Goal: Find specific page/section: Find specific page/section

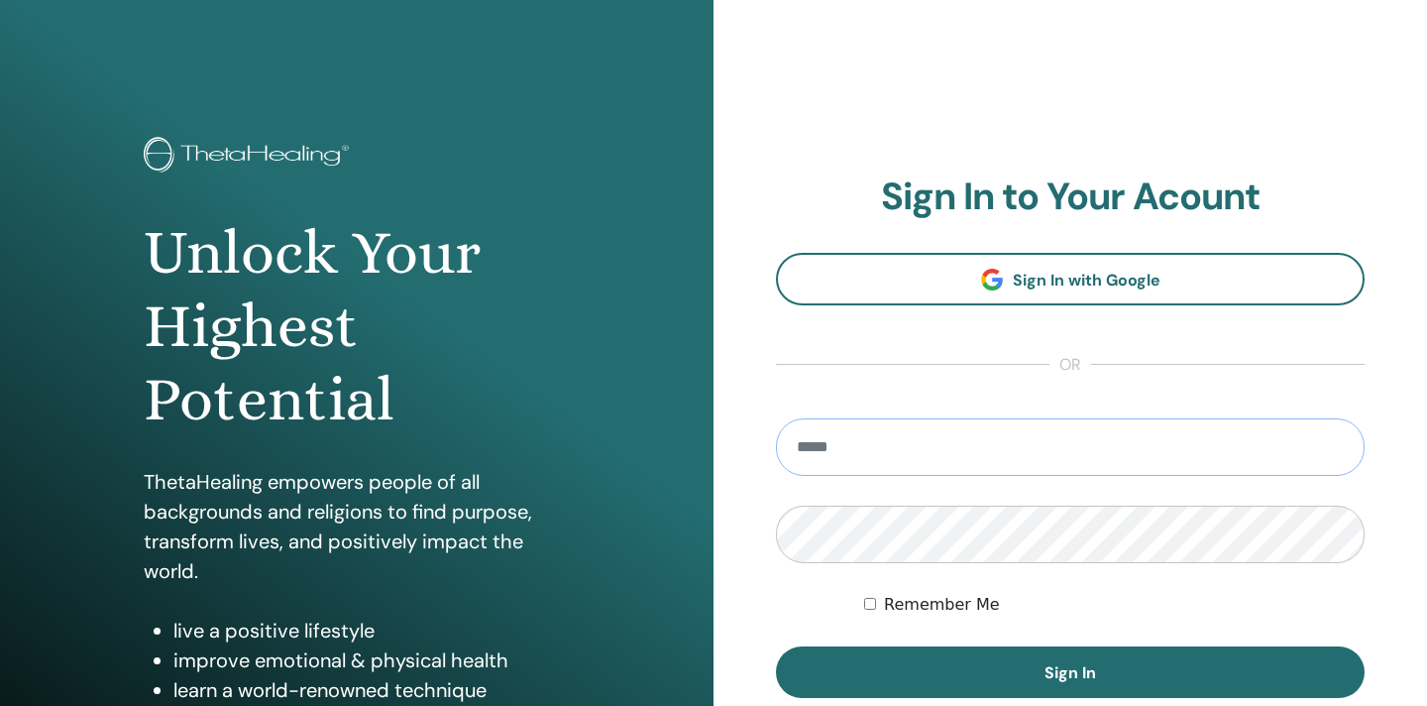
type input "**********"
click at [1070, 672] on button "Sign In" at bounding box center [1070, 672] width 589 height 52
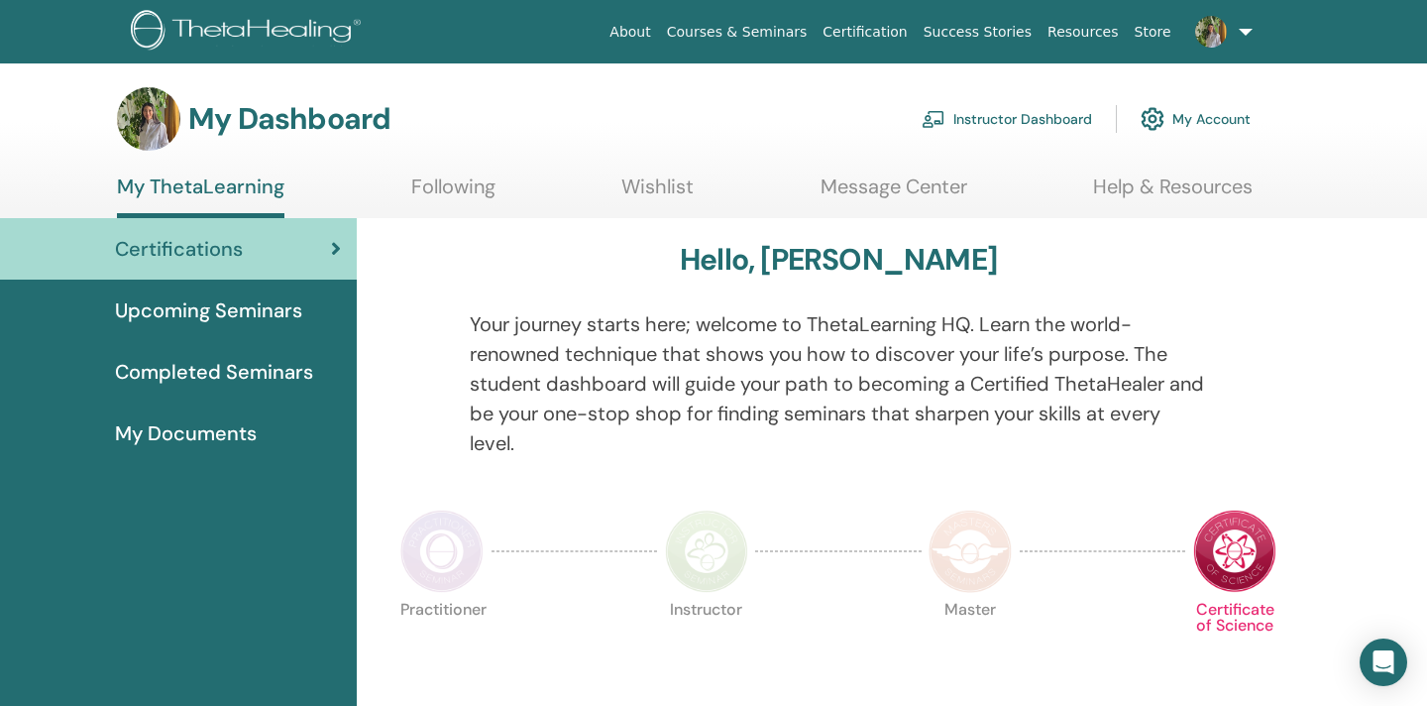
click at [968, 113] on link "Instructor Dashboard" at bounding box center [1007, 119] width 170 height 44
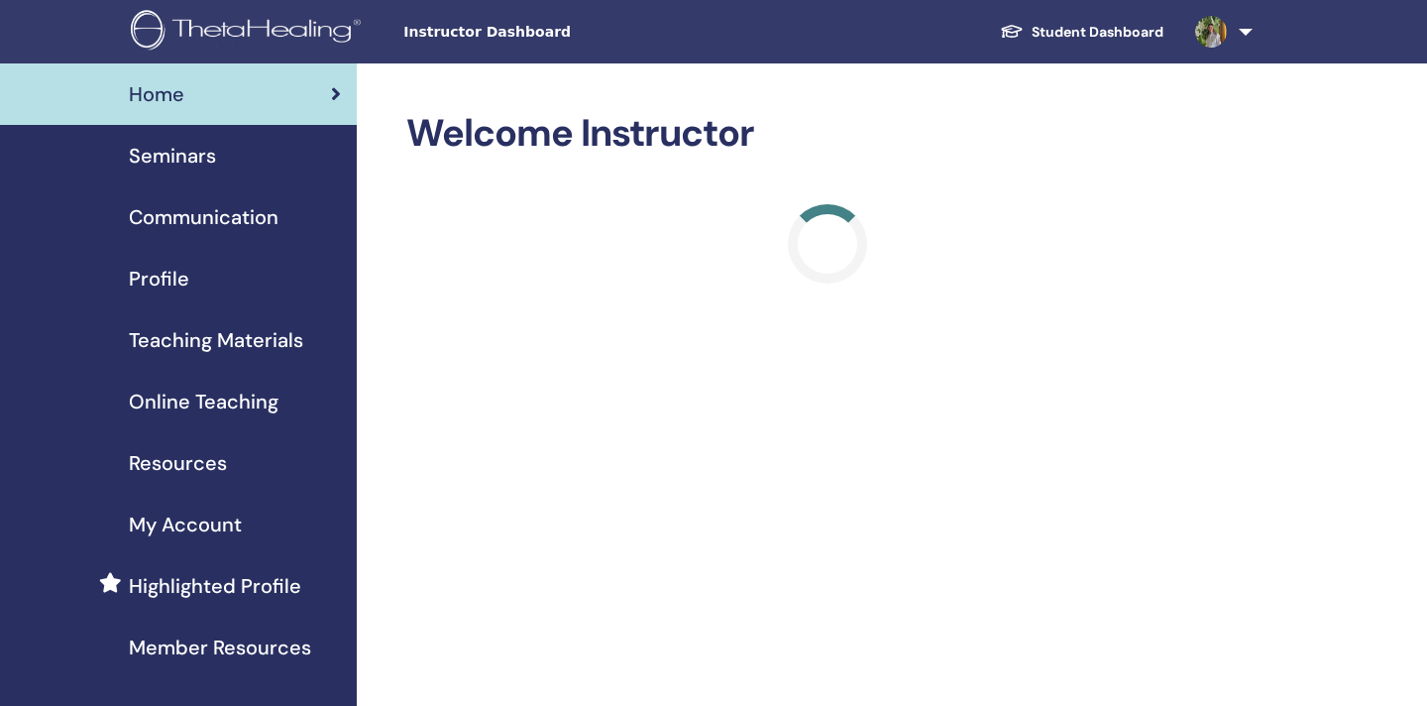
click at [220, 155] on div "Seminars" at bounding box center [178, 156] width 325 height 30
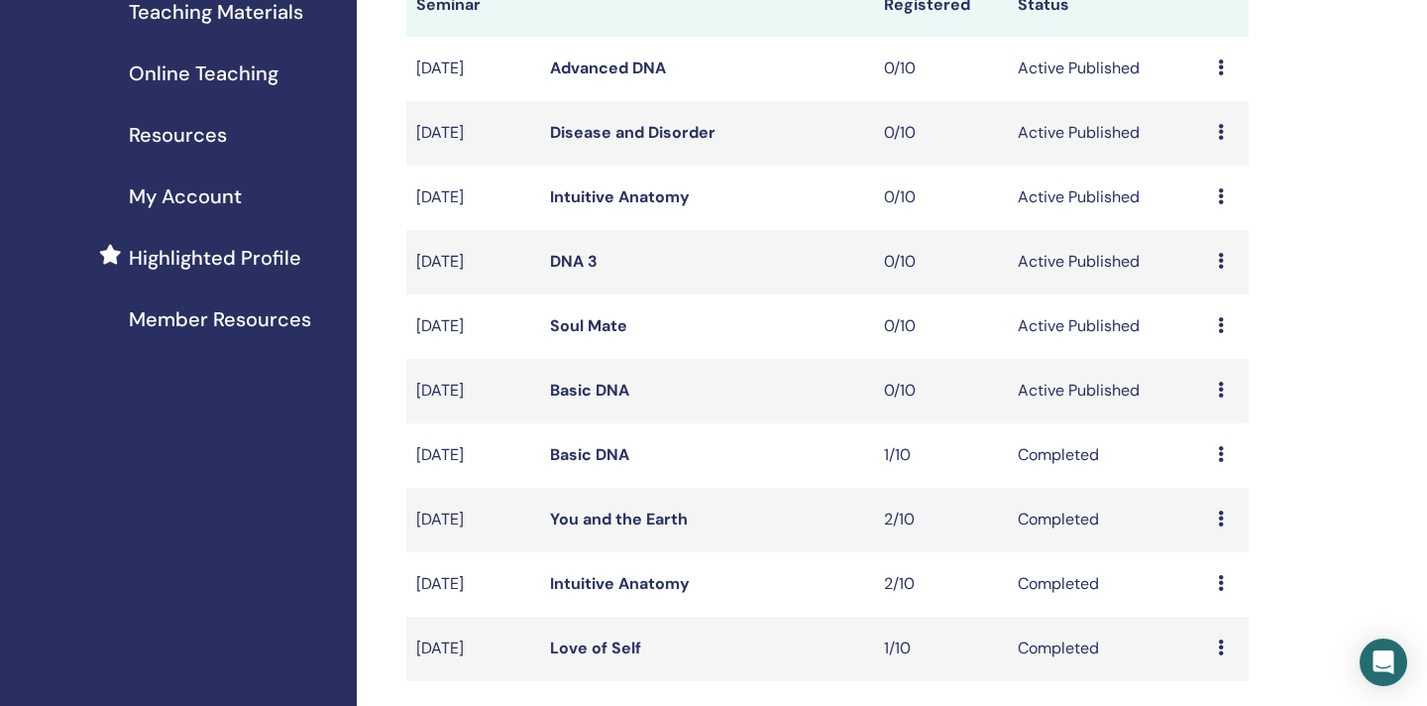
scroll to position [333, 0]
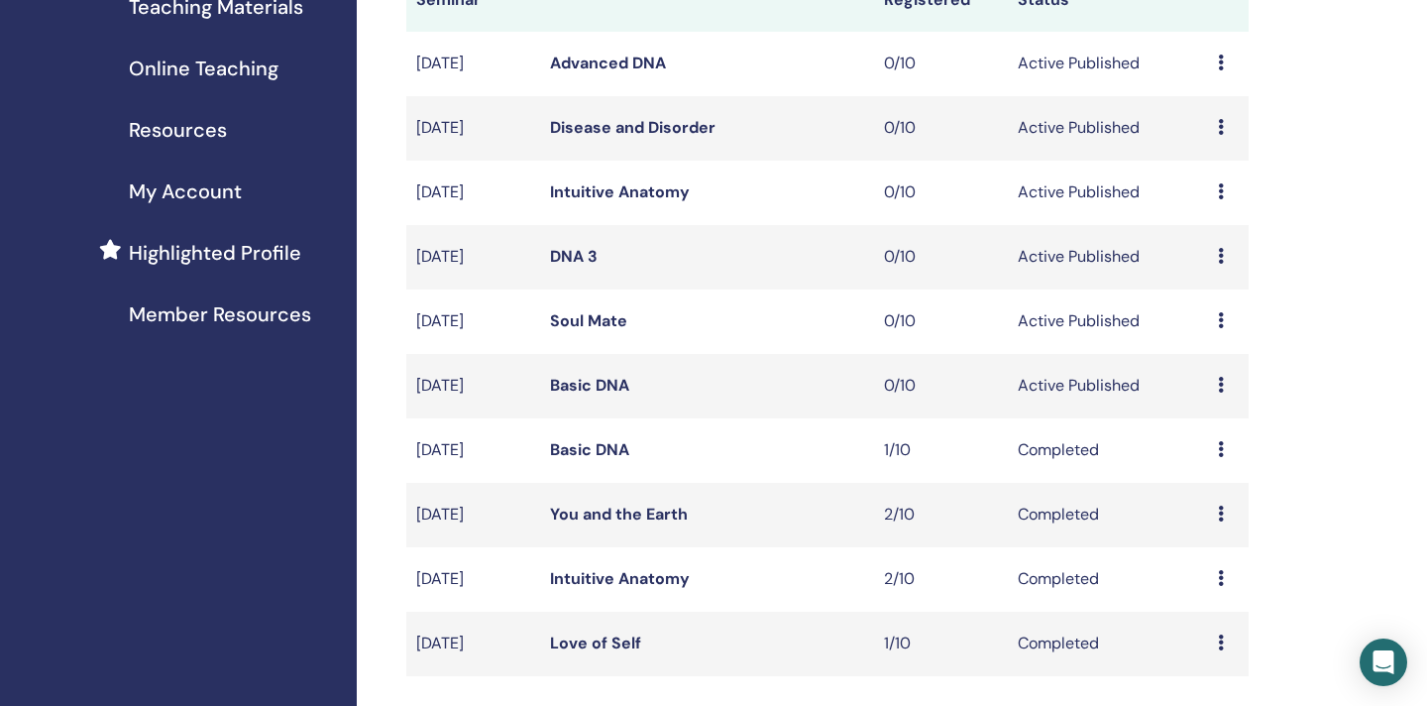
click at [600, 389] on link "Basic DNA" at bounding box center [589, 385] width 79 height 21
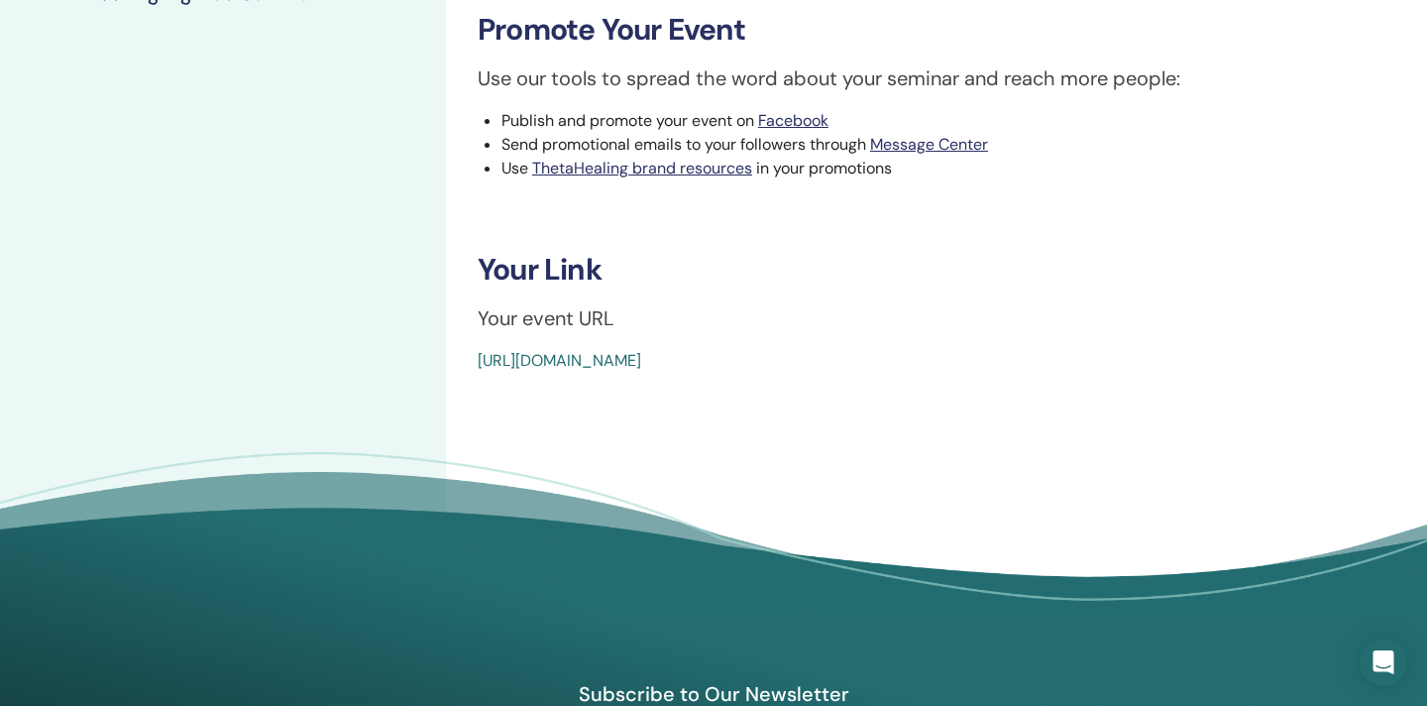
scroll to position [616, 0]
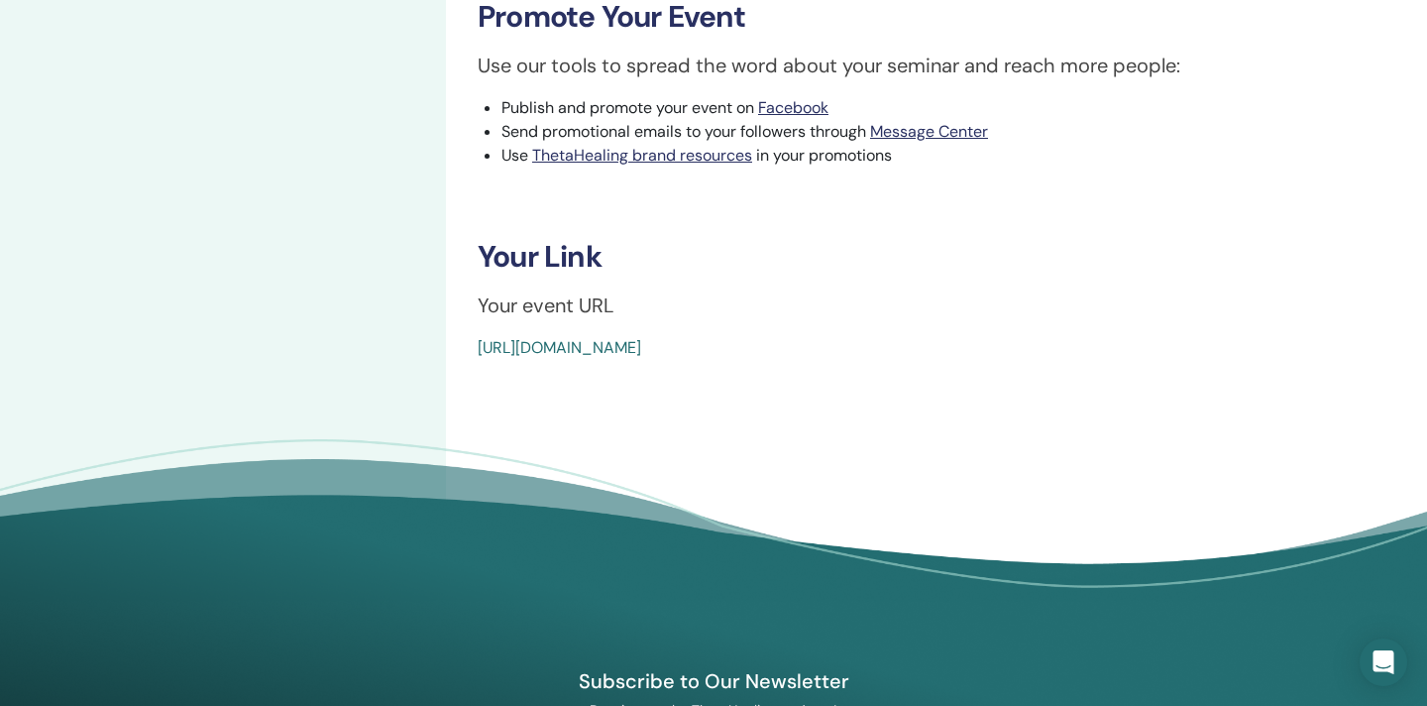
drag, startPoint x: 935, startPoint y: 339, endPoint x: 466, endPoint y: 345, distance: 468.8
copy link "https://www.thetahealing.com/seminar-375135-details.html"
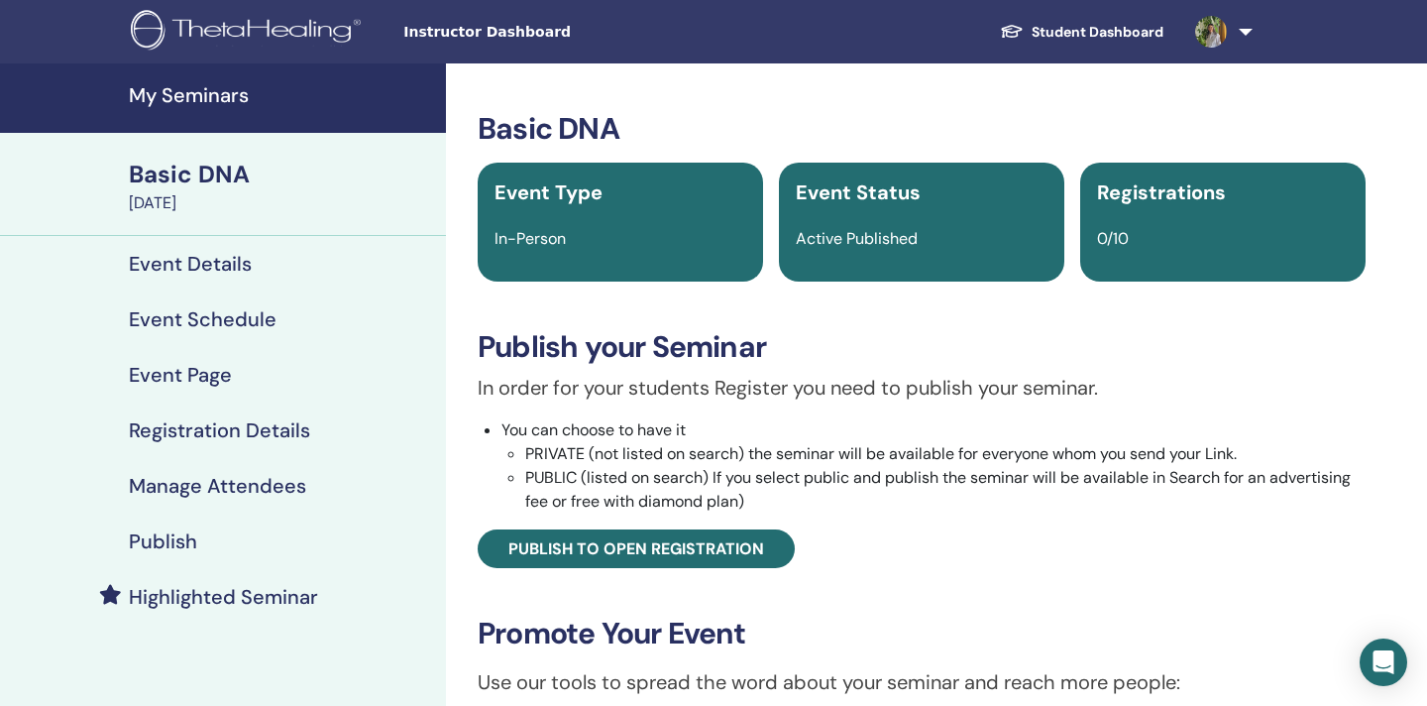
scroll to position [0, 0]
click at [197, 98] on h4 "My Seminars" at bounding box center [281, 95] width 305 height 24
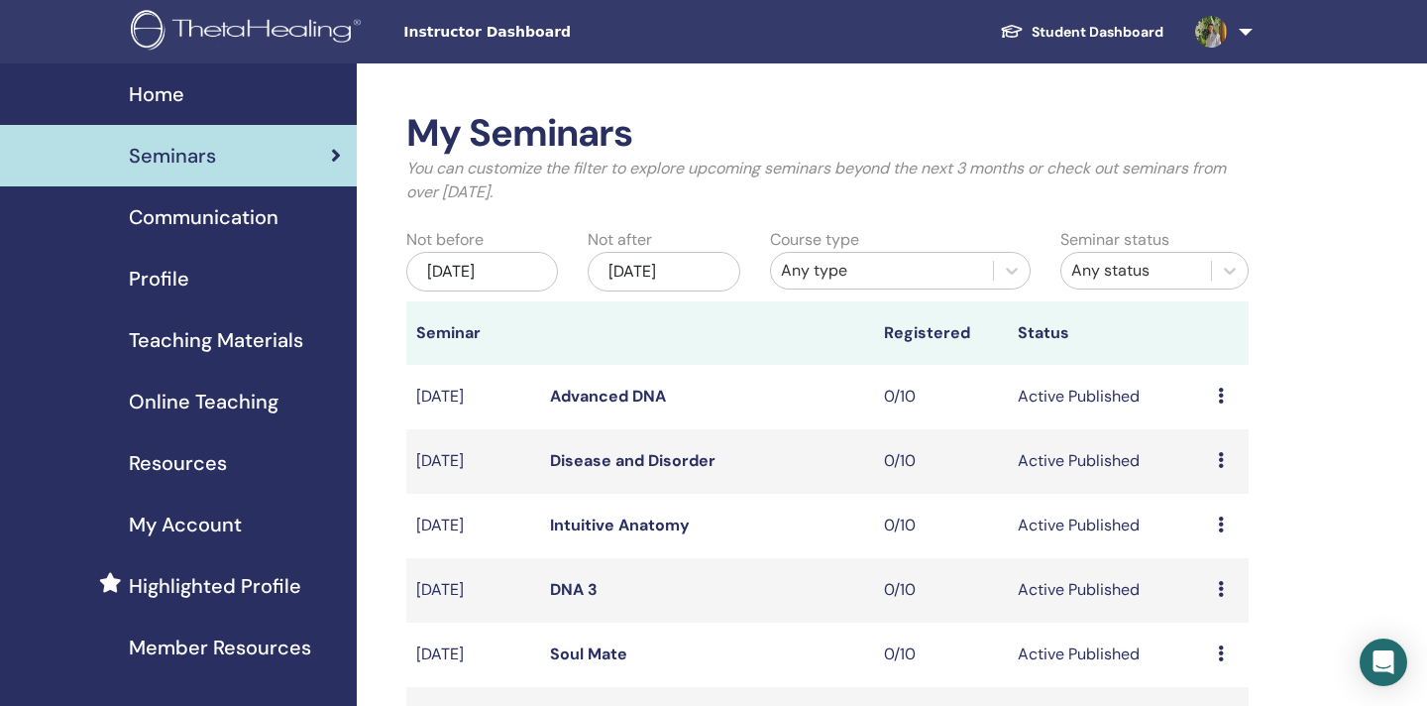
click at [259, 344] on span "Teaching Materials" at bounding box center [216, 340] width 174 height 30
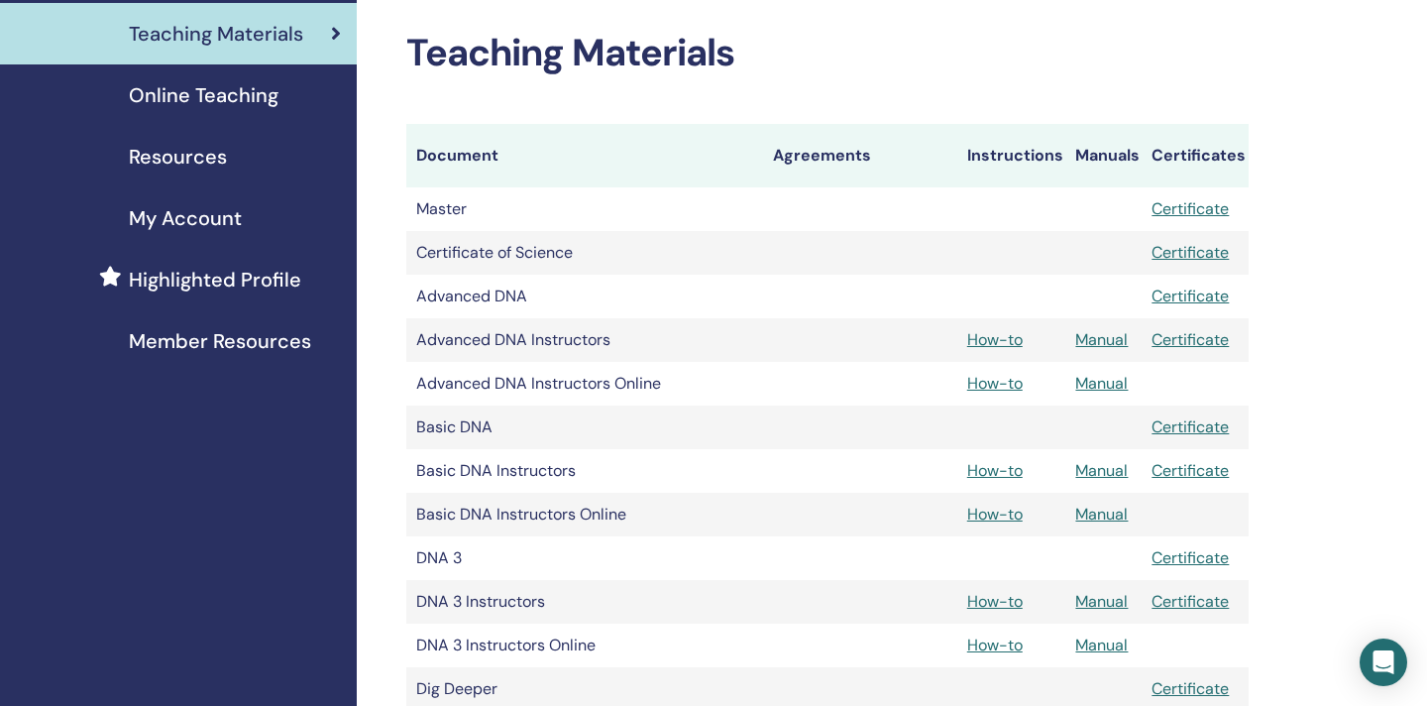
scroll to position [387, 0]
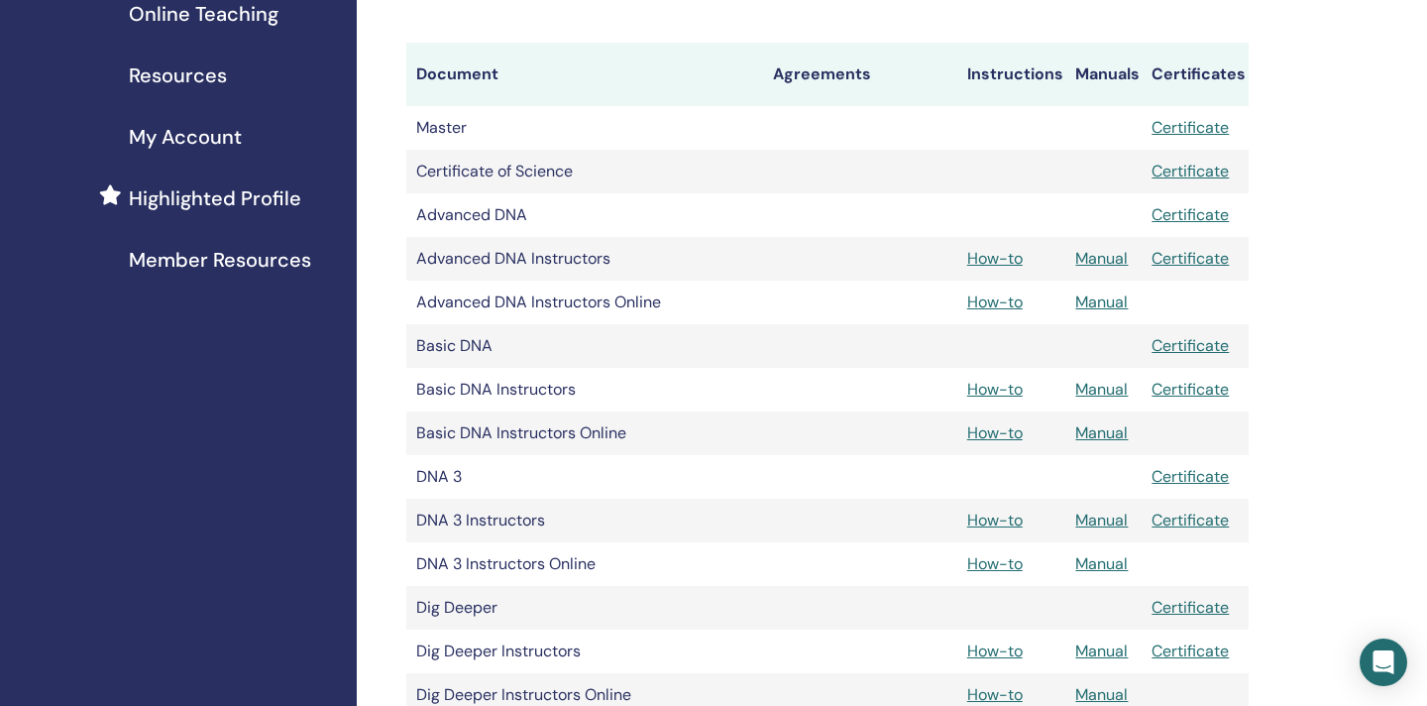
click at [1109, 391] on link "Manual" at bounding box center [1101, 389] width 53 height 21
